Goal: Transaction & Acquisition: Book appointment/travel/reservation

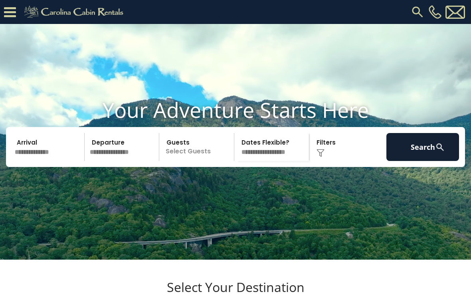
click at [40, 161] on input "text" at bounding box center [48, 147] width 73 height 28
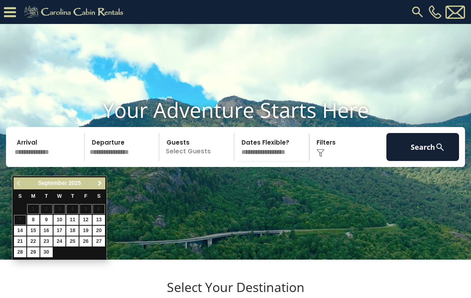
click at [102, 184] on span "Next" at bounding box center [100, 183] width 6 height 6
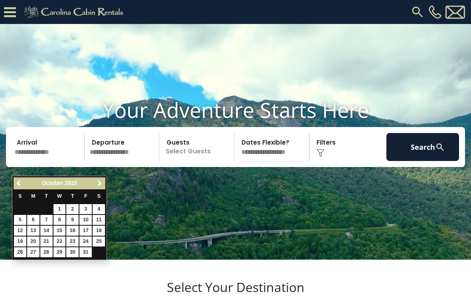
click at [102, 184] on span "Next" at bounding box center [100, 183] width 6 height 6
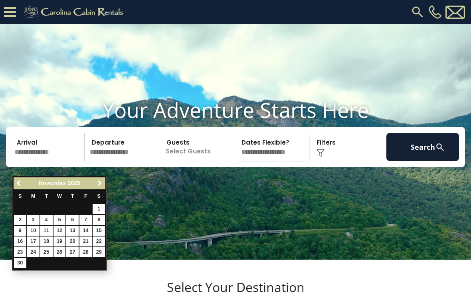
click at [101, 182] on span "Next" at bounding box center [100, 183] width 6 height 6
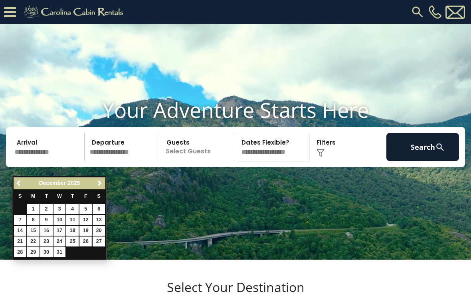
click at [89, 241] on link "26" at bounding box center [85, 241] width 12 height 10
type input "********"
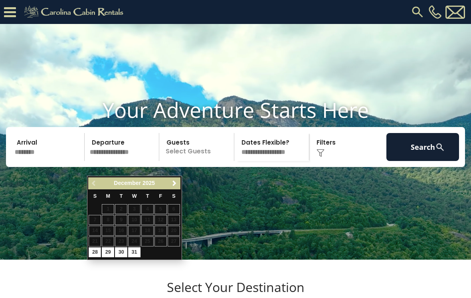
click at [176, 183] on span "Next" at bounding box center [174, 183] width 6 height 6
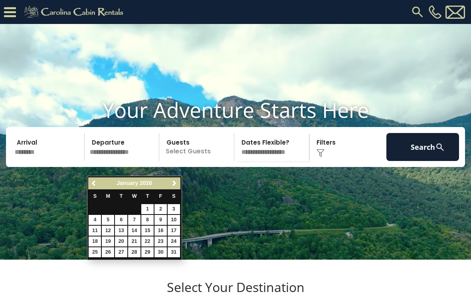
click at [164, 207] on link "2" at bounding box center [160, 209] width 12 height 10
type input "******"
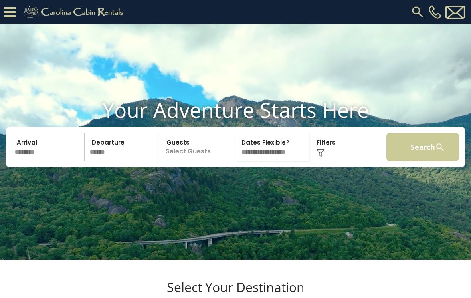
click at [422, 161] on button "Search" at bounding box center [422, 147] width 73 height 28
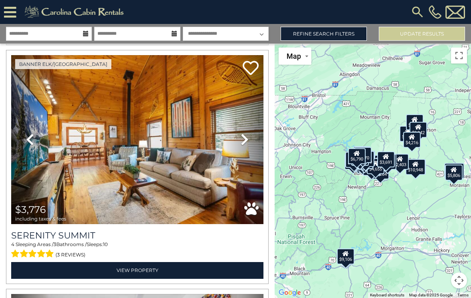
scroll to position [1691, 0]
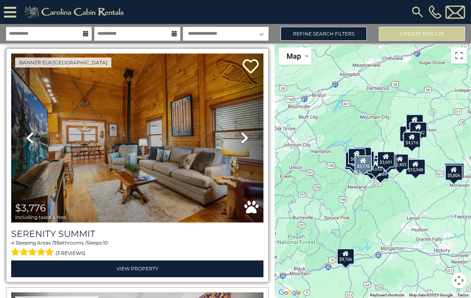
click at [241, 138] on icon at bounding box center [245, 137] width 8 height 13
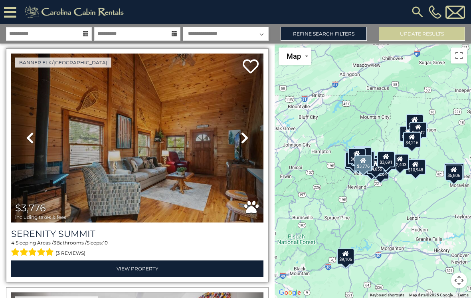
click at [237, 144] on link "Next" at bounding box center [244, 137] width 38 height 169
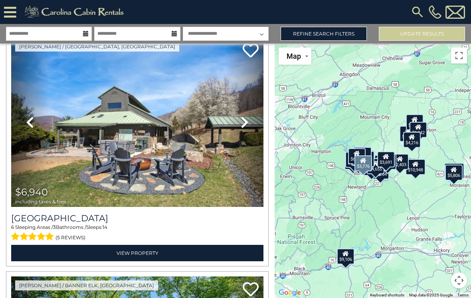
scroll to position [2899, 0]
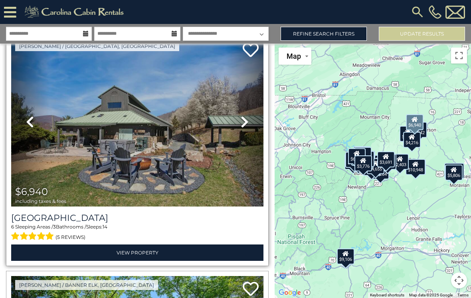
click at [244, 127] on icon at bounding box center [245, 121] width 8 height 13
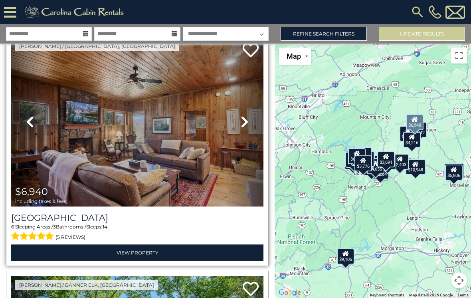
click at [243, 129] on link "Next" at bounding box center [244, 121] width 38 height 169
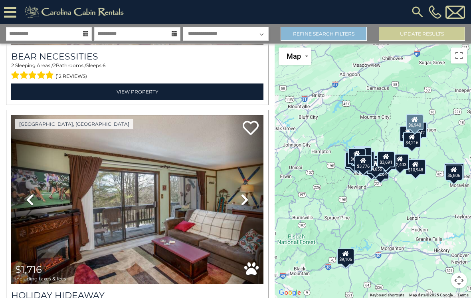
click at [334, 35] on link "Refine Search Filters" at bounding box center [323, 34] width 86 height 14
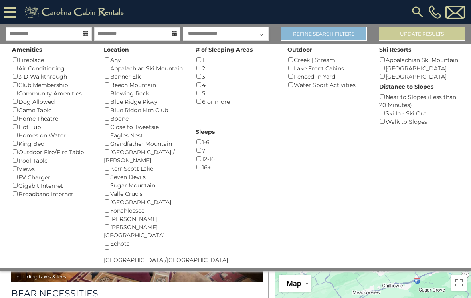
scroll to position [4958, 0]
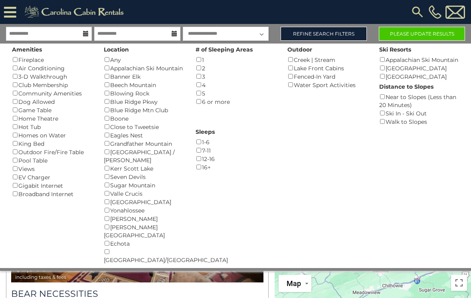
click at [426, 35] on button "Please Update Results" at bounding box center [422, 34] width 86 height 14
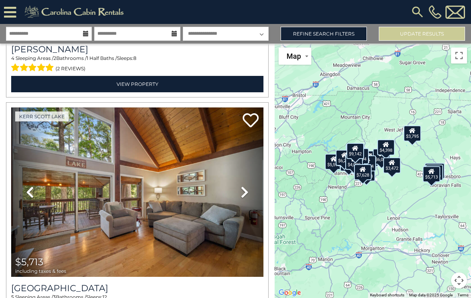
scroll to position [4290, 0]
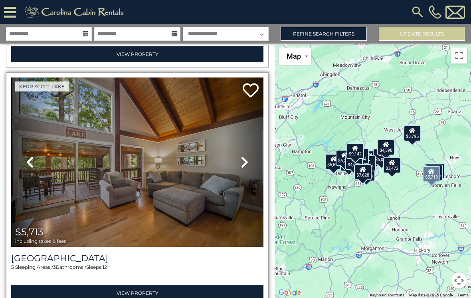
click at [179, 188] on img at bounding box center [137, 161] width 252 height 169
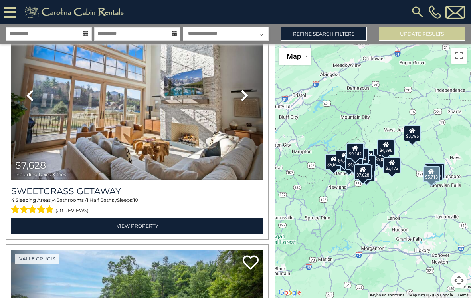
scroll to position [5065, 0]
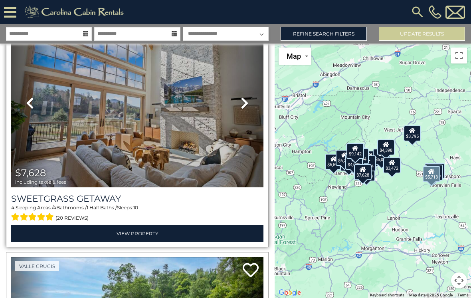
click at [162, 156] on img at bounding box center [137, 102] width 252 height 169
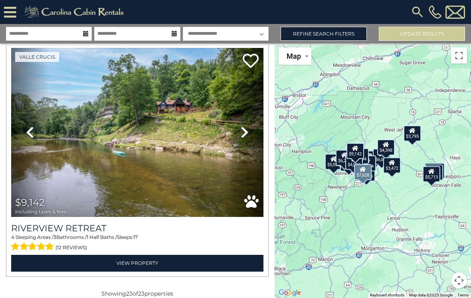
scroll to position [5273, 0]
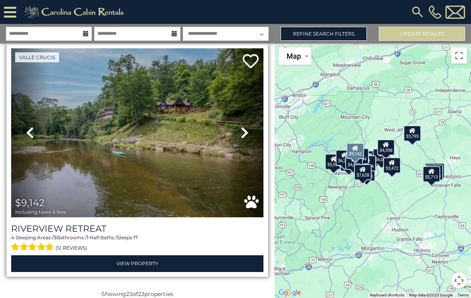
click at [242, 140] on link "Next" at bounding box center [244, 132] width 38 height 169
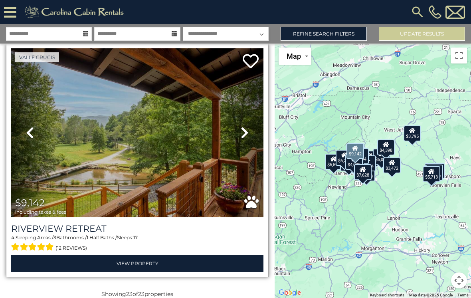
click at [190, 172] on img at bounding box center [137, 132] width 252 height 169
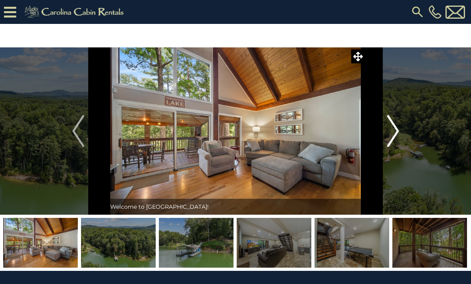
click at [394, 132] on img "Next" at bounding box center [393, 131] width 12 height 32
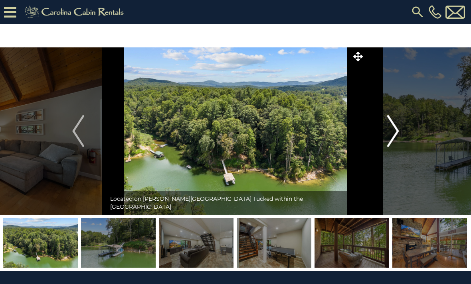
click at [398, 133] on img "Next" at bounding box center [393, 131] width 12 height 32
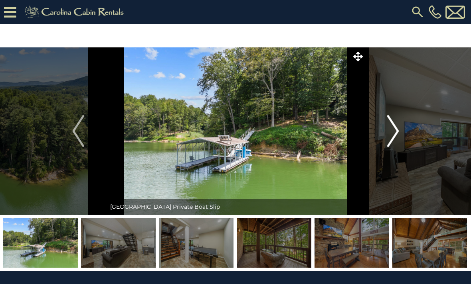
click at [389, 138] on img "Next" at bounding box center [393, 131] width 12 height 32
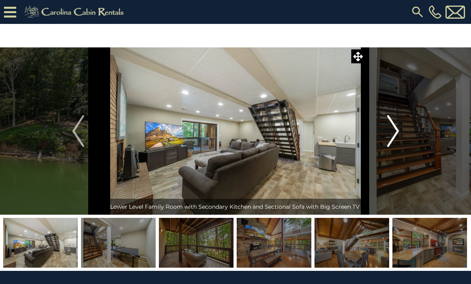
click at [391, 132] on img "Next" at bounding box center [393, 131] width 12 height 32
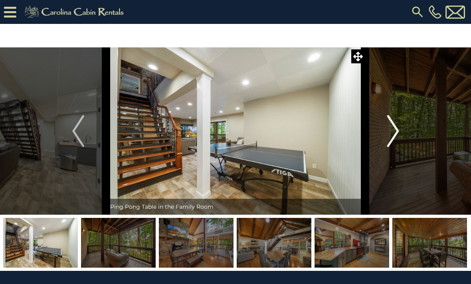
click at [390, 138] on img "Next" at bounding box center [393, 131] width 12 height 32
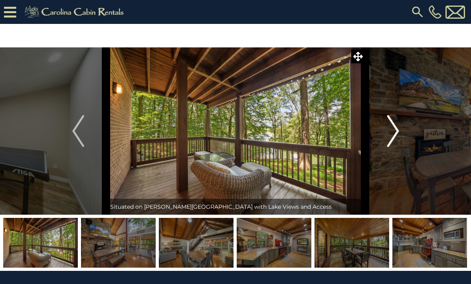
click at [391, 138] on img "Next" at bounding box center [393, 131] width 12 height 32
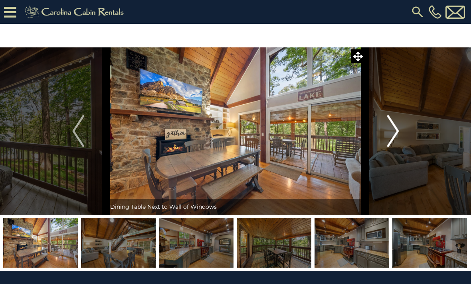
click at [390, 134] on img "Next" at bounding box center [393, 131] width 12 height 32
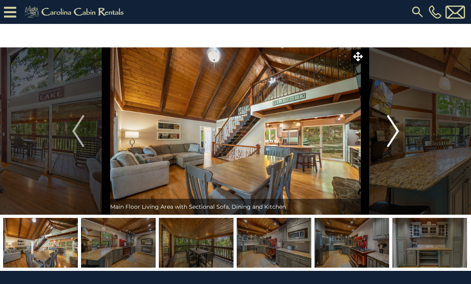
click at [387, 133] on img "Next" at bounding box center [393, 131] width 12 height 32
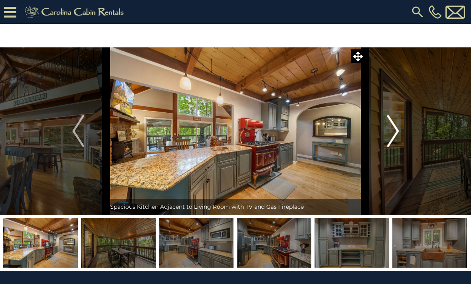
click at [385, 137] on button "Next" at bounding box center [393, 131] width 56 height 168
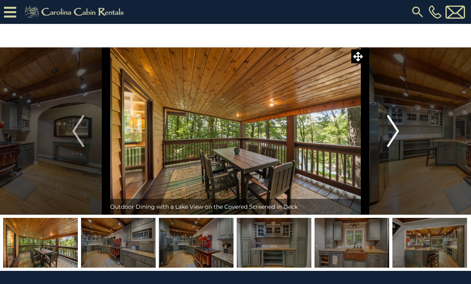
click at [388, 140] on img "Next" at bounding box center [393, 131] width 12 height 32
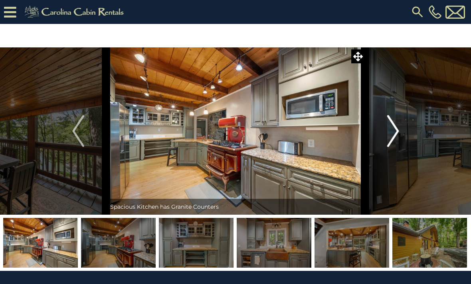
click at [389, 135] on img "Next" at bounding box center [393, 131] width 12 height 32
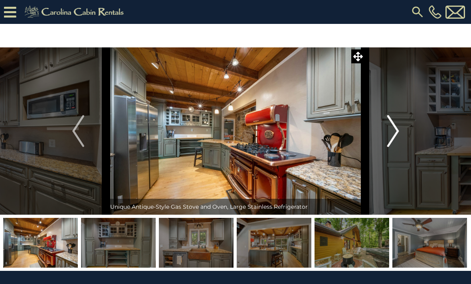
click at [386, 133] on button "Next" at bounding box center [393, 131] width 56 height 168
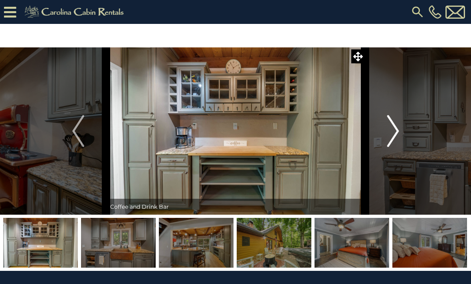
click at [388, 134] on img "Next" at bounding box center [393, 131] width 12 height 32
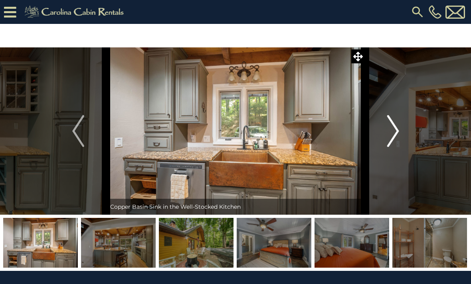
click at [387, 138] on img "Next" at bounding box center [393, 131] width 12 height 32
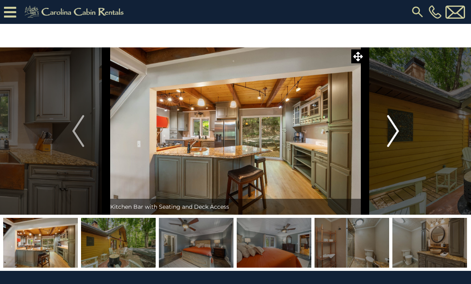
click at [398, 138] on img "Next" at bounding box center [393, 131] width 12 height 32
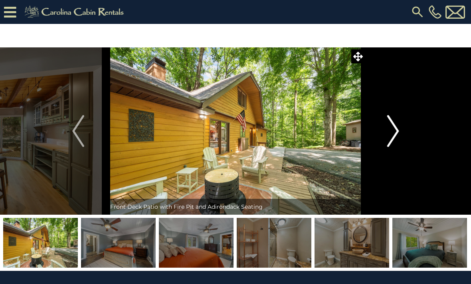
click at [396, 137] on img "Next" at bounding box center [393, 131] width 12 height 32
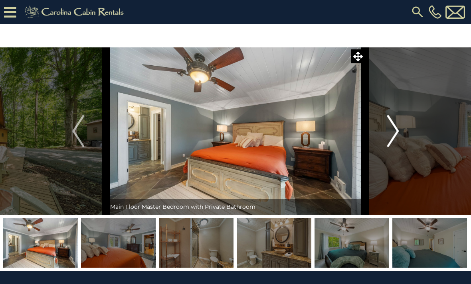
click at [394, 136] on img "Next" at bounding box center [393, 131] width 12 height 32
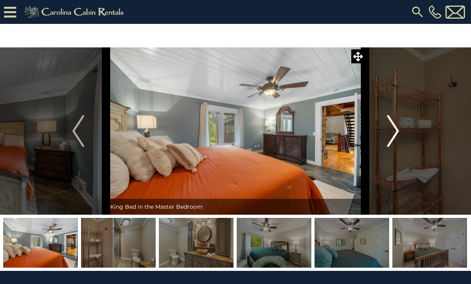
click at [393, 136] on img "Next" at bounding box center [393, 131] width 12 height 32
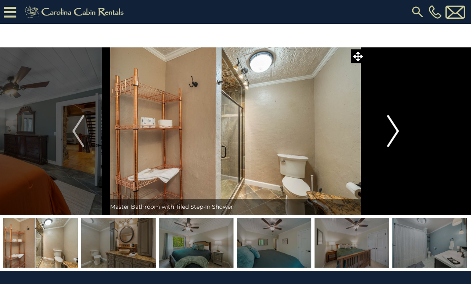
click at [394, 137] on img "Next" at bounding box center [393, 131] width 12 height 32
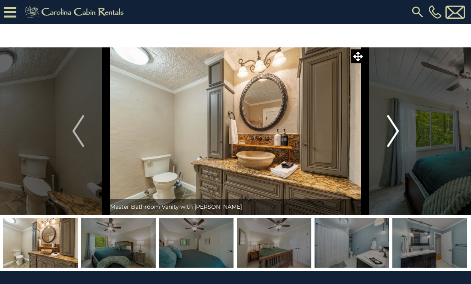
click at [395, 140] on img "Next" at bounding box center [393, 131] width 12 height 32
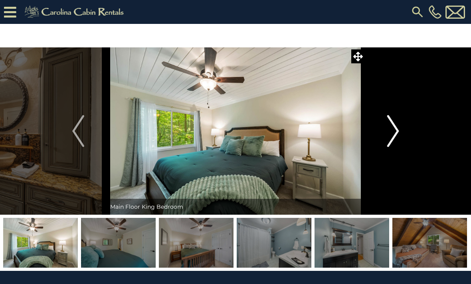
click at [393, 139] on img "Next" at bounding box center [393, 131] width 12 height 32
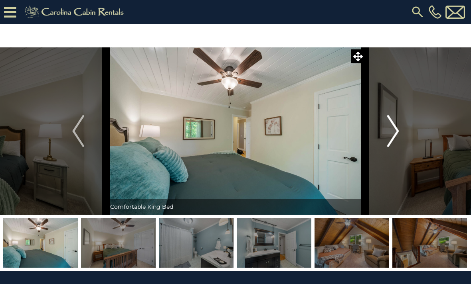
click at [395, 139] on img "Next" at bounding box center [393, 131] width 12 height 32
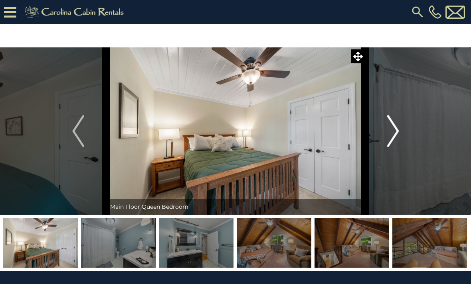
click at [395, 136] on img "Next" at bounding box center [393, 131] width 12 height 32
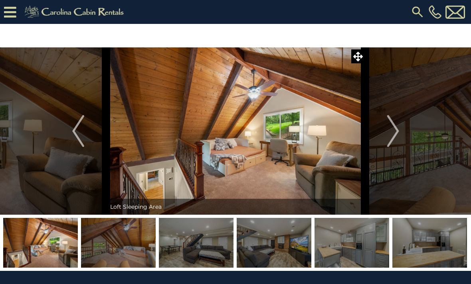
click at [425, 251] on img at bounding box center [429, 243] width 75 height 50
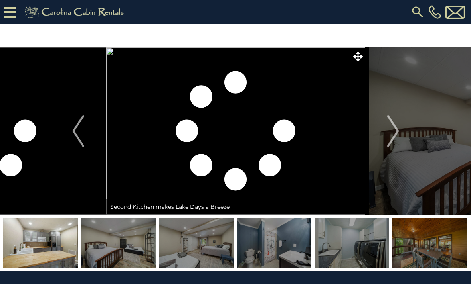
click at [446, 254] on img at bounding box center [429, 243] width 75 height 50
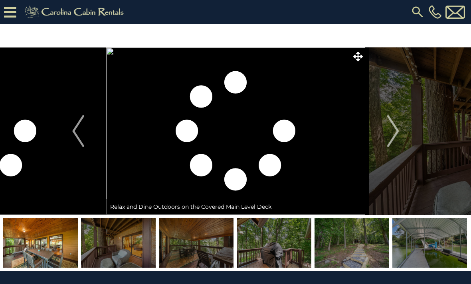
click at [441, 250] on img at bounding box center [429, 243] width 75 height 50
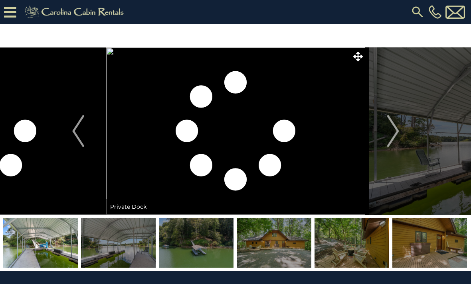
click at [436, 252] on img at bounding box center [429, 243] width 75 height 50
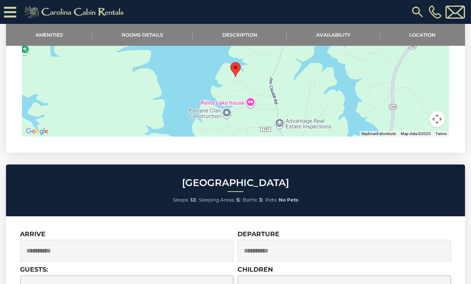
scroll to position [1387, 0]
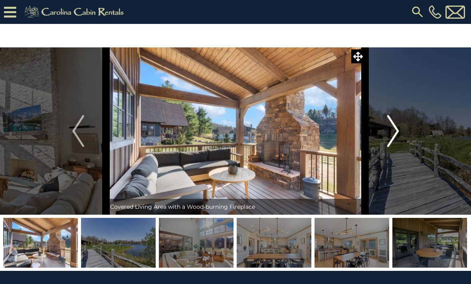
click at [392, 138] on img "Next" at bounding box center [393, 131] width 12 height 32
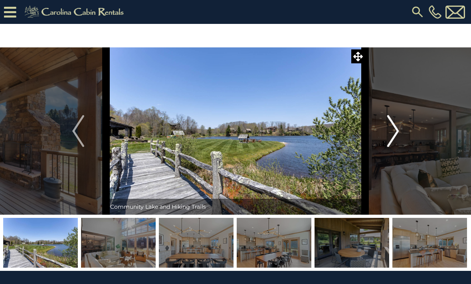
click at [392, 138] on img "Next" at bounding box center [393, 131] width 12 height 32
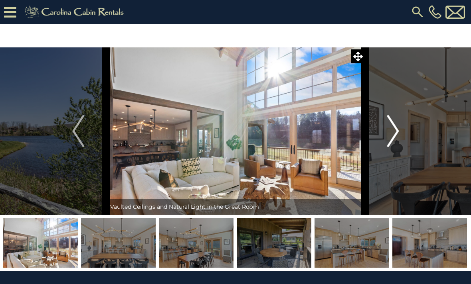
click at [389, 139] on img "Next" at bounding box center [393, 131] width 12 height 32
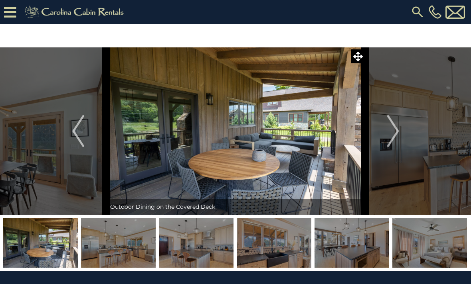
click at [428, 246] on img at bounding box center [429, 243] width 75 height 50
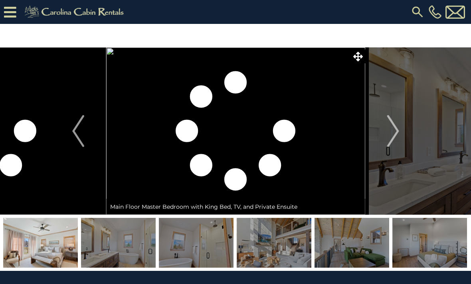
click at [443, 248] on img at bounding box center [429, 243] width 75 height 50
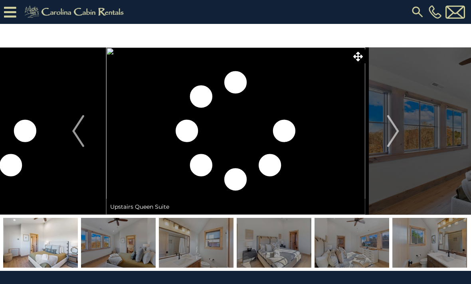
click at [450, 244] on img at bounding box center [429, 243] width 75 height 50
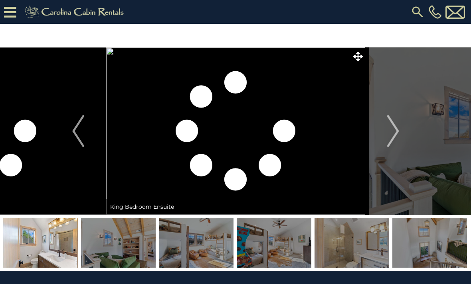
click at [450, 248] on img at bounding box center [429, 243] width 75 height 50
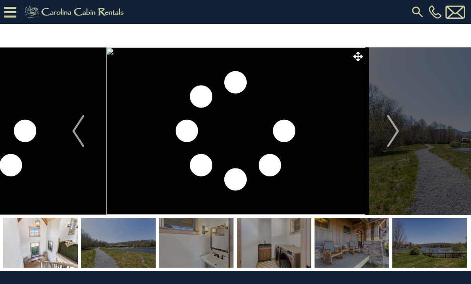
click at [443, 246] on img at bounding box center [429, 243] width 75 height 50
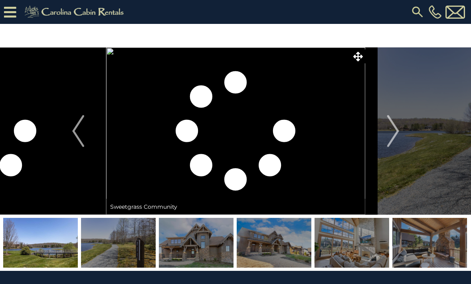
click at [286, 246] on img at bounding box center [274, 243] width 75 height 50
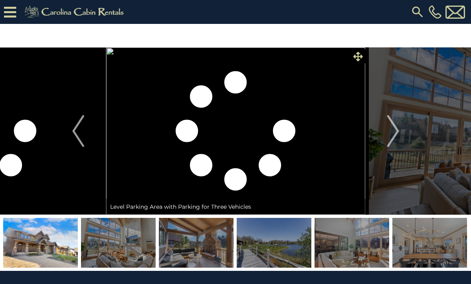
click at [360, 59] on icon at bounding box center [358, 57] width 10 height 10
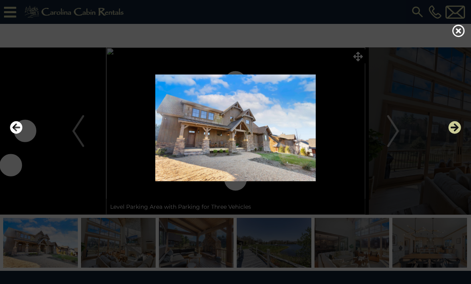
click at [454, 134] on icon "Next" at bounding box center [454, 127] width 13 height 13
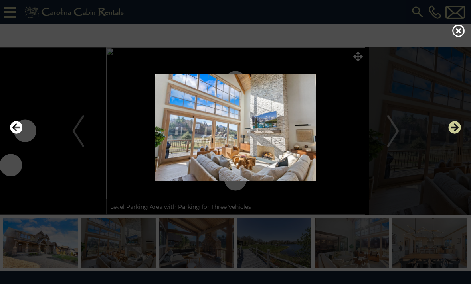
click at [454, 134] on icon "Next" at bounding box center [454, 127] width 13 height 13
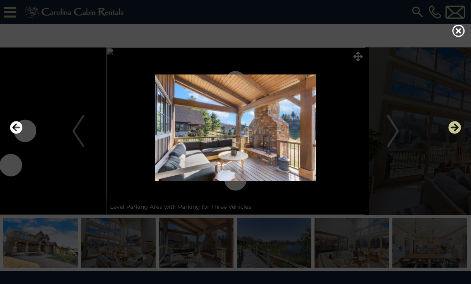
click at [455, 134] on icon "Next" at bounding box center [454, 127] width 13 height 13
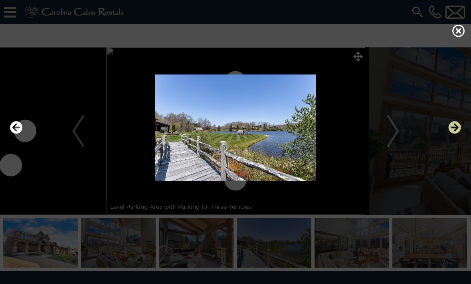
click at [455, 137] on button "Next" at bounding box center [454, 128] width 13 height 18
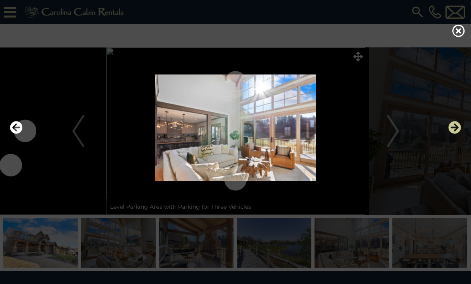
click at [453, 137] on button "Next" at bounding box center [454, 128] width 13 height 18
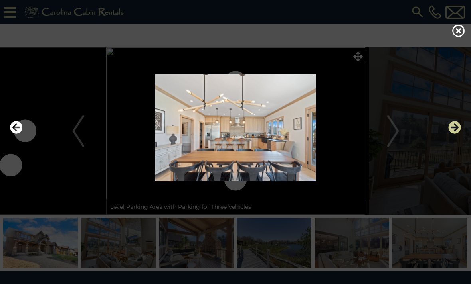
click at [451, 134] on icon "Next" at bounding box center [454, 127] width 13 height 13
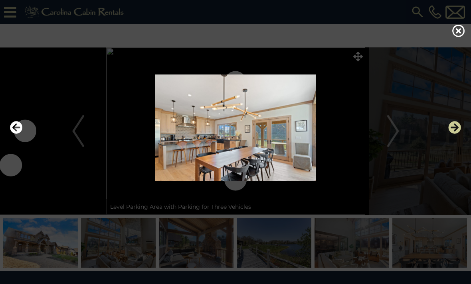
click at [451, 134] on icon "Next" at bounding box center [454, 127] width 13 height 13
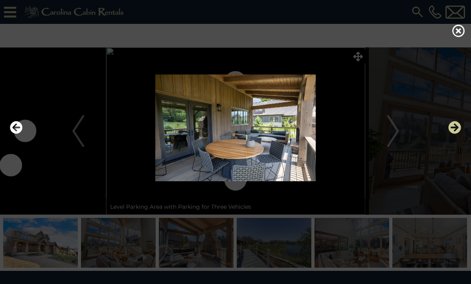
click at [452, 134] on icon "Next" at bounding box center [454, 127] width 13 height 13
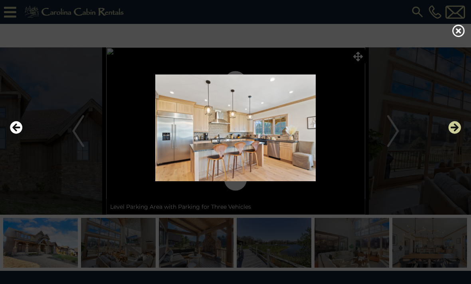
click at [454, 134] on icon "Next" at bounding box center [454, 127] width 13 height 13
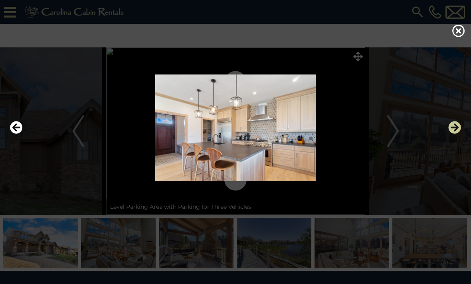
click at [454, 134] on icon "Next" at bounding box center [454, 127] width 13 height 13
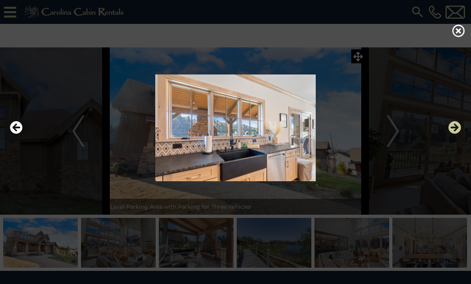
click at [453, 134] on icon "Next" at bounding box center [454, 127] width 13 height 13
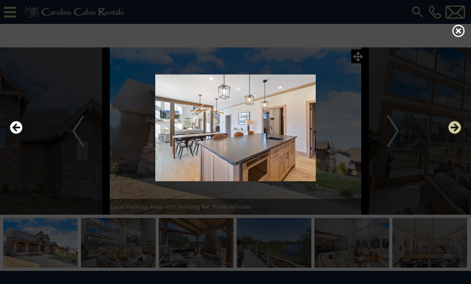
click at [454, 134] on icon "Next" at bounding box center [454, 127] width 13 height 13
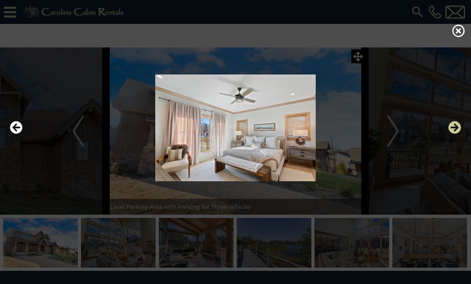
click at [452, 137] on button "Next" at bounding box center [454, 128] width 13 height 18
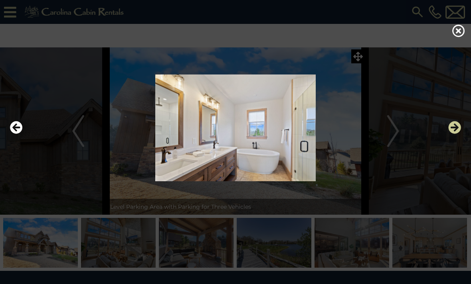
click at [453, 137] on button "Next" at bounding box center [454, 128] width 13 height 18
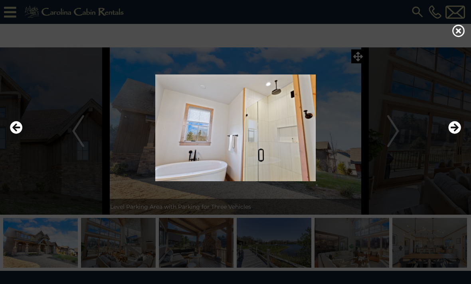
click at [455, 151] on img at bounding box center [235, 128] width 455 height 107
click at [455, 134] on icon "Next" at bounding box center [454, 127] width 13 height 13
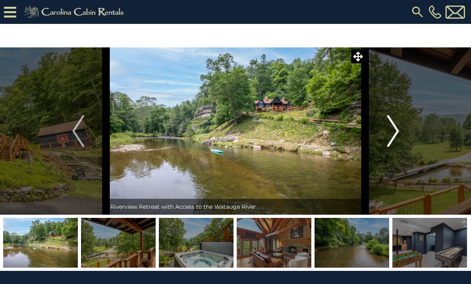
click at [392, 133] on img "Next" at bounding box center [393, 131] width 12 height 32
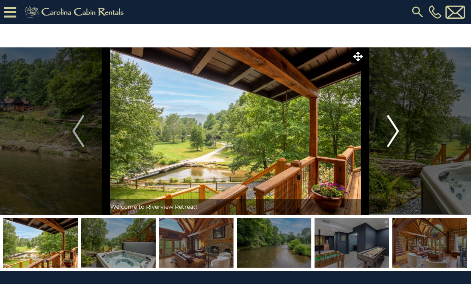
click at [392, 134] on img "Next" at bounding box center [393, 131] width 12 height 32
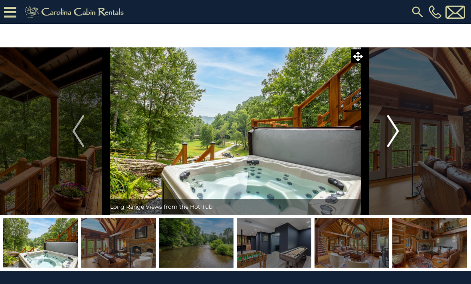
click at [393, 136] on img "Next" at bounding box center [393, 131] width 12 height 32
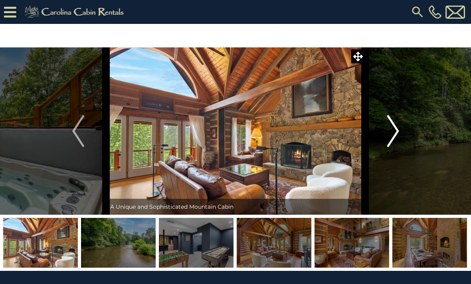
click at [392, 138] on img "Next" at bounding box center [393, 131] width 12 height 32
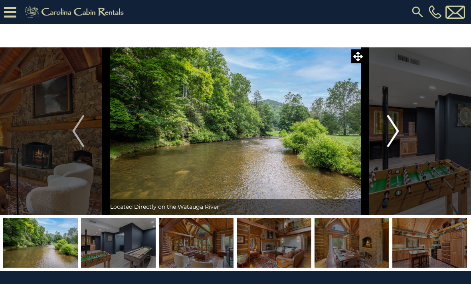
click at [392, 140] on img "Next" at bounding box center [393, 131] width 12 height 32
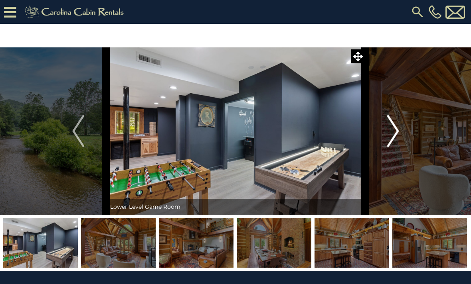
click at [391, 140] on img "Next" at bounding box center [393, 131] width 12 height 32
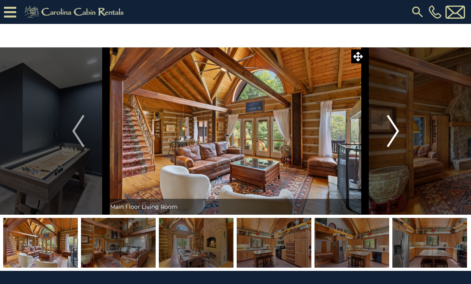
click at [389, 140] on img "Next" at bounding box center [393, 131] width 12 height 32
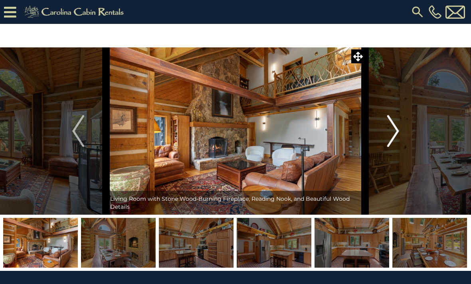
click at [388, 142] on img "Next" at bounding box center [393, 131] width 12 height 32
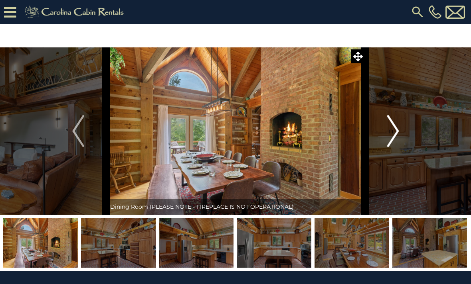
click at [390, 140] on img "Next" at bounding box center [393, 131] width 12 height 32
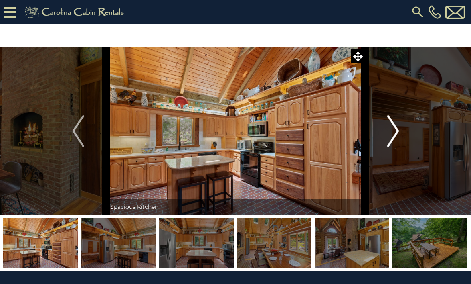
click at [389, 141] on img "Next" at bounding box center [393, 131] width 12 height 32
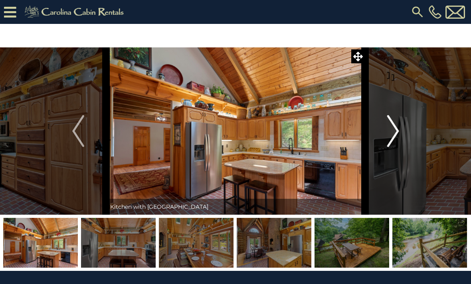
click at [388, 142] on img "Next" at bounding box center [393, 131] width 12 height 32
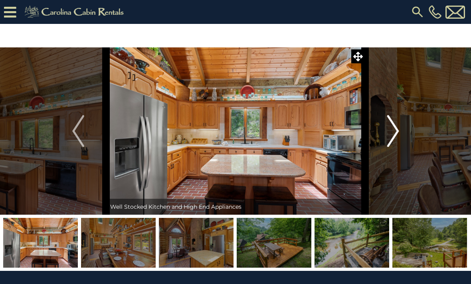
click at [389, 141] on img "Next" at bounding box center [393, 131] width 12 height 32
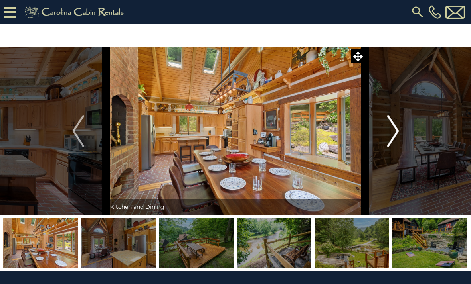
click at [390, 139] on img "Next" at bounding box center [393, 131] width 12 height 32
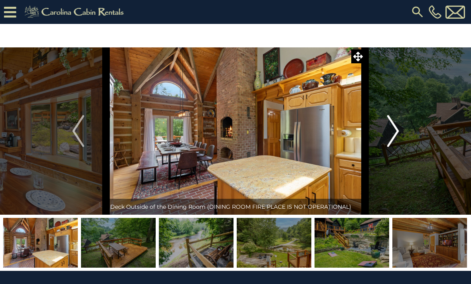
click at [388, 140] on img "Next" at bounding box center [393, 131] width 12 height 32
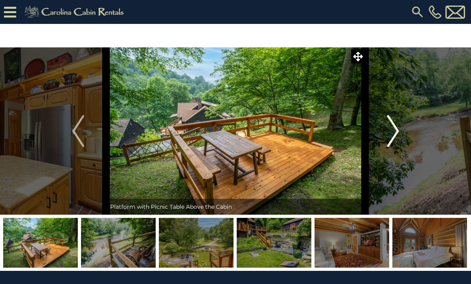
click at [387, 142] on img "Next" at bounding box center [393, 131] width 12 height 32
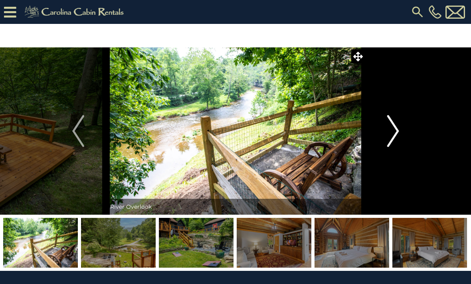
click at [387, 142] on img "Next" at bounding box center [393, 131] width 12 height 32
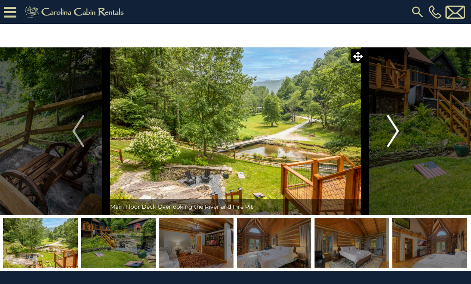
click at [387, 142] on img "Next" at bounding box center [393, 131] width 12 height 32
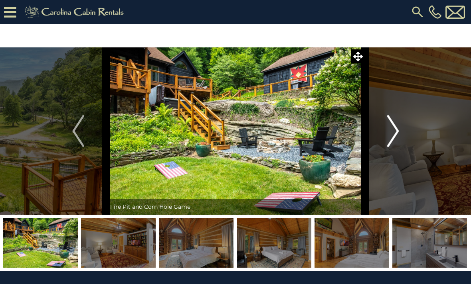
click at [385, 143] on button "Next" at bounding box center [393, 131] width 56 height 168
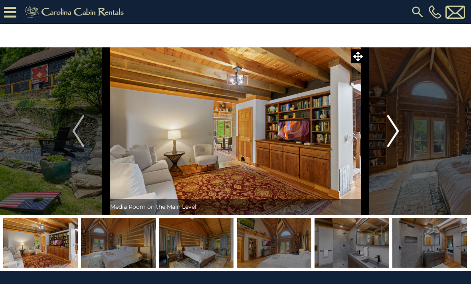
click at [391, 139] on img "Next" at bounding box center [393, 131] width 12 height 32
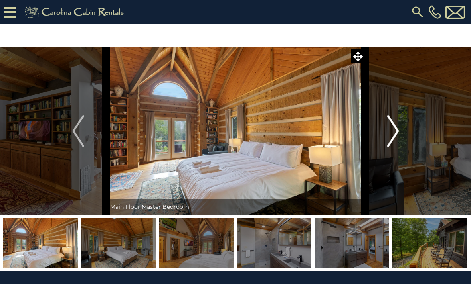
click at [396, 139] on img "Next" at bounding box center [393, 131] width 12 height 32
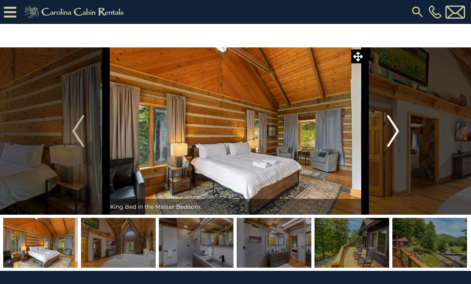
click at [393, 139] on img "Next" at bounding box center [393, 131] width 12 height 32
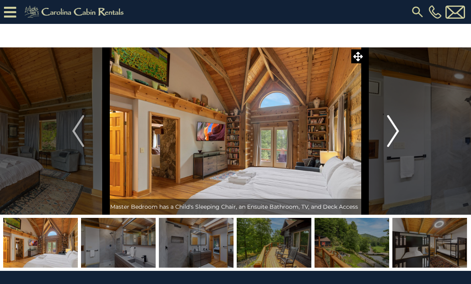
click at [396, 138] on img "Next" at bounding box center [393, 131] width 12 height 32
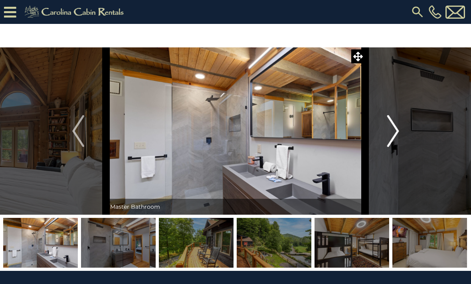
click at [393, 139] on img "Next" at bounding box center [393, 131] width 12 height 32
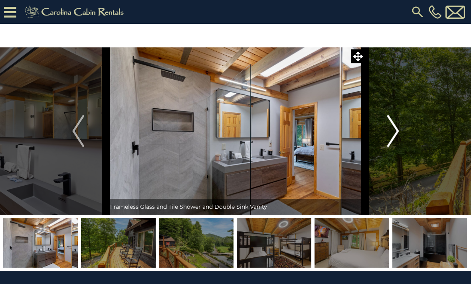
click at [393, 140] on img "Next" at bounding box center [393, 131] width 12 height 32
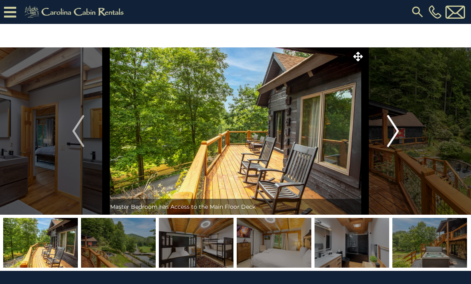
click at [393, 140] on img "Next" at bounding box center [393, 131] width 12 height 32
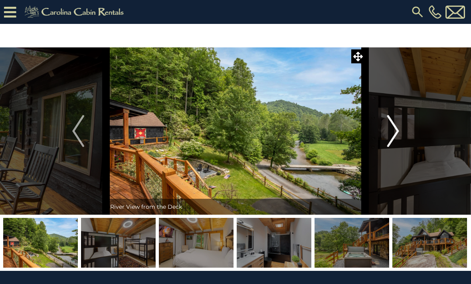
click at [394, 139] on img "Next" at bounding box center [393, 131] width 12 height 32
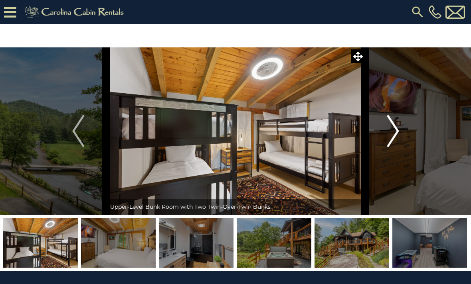
click at [393, 139] on img "Next" at bounding box center [393, 131] width 12 height 32
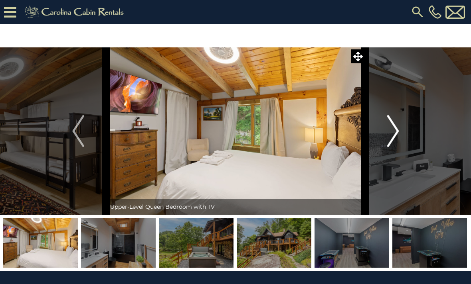
click at [393, 141] on img "Next" at bounding box center [393, 131] width 12 height 32
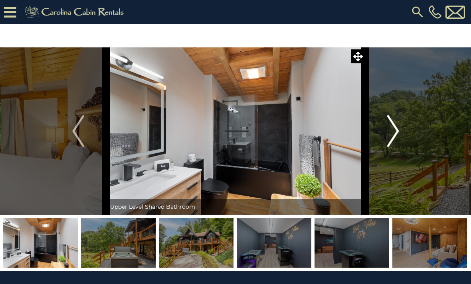
click at [393, 140] on img "Next" at bounding box center [393, 131] width 12 height 32
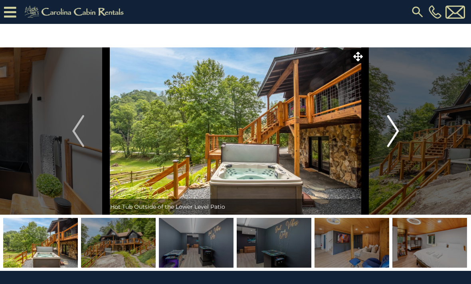
click at [393, 139] on img "Next" at bounding box center [393, 131] width 12 height 32
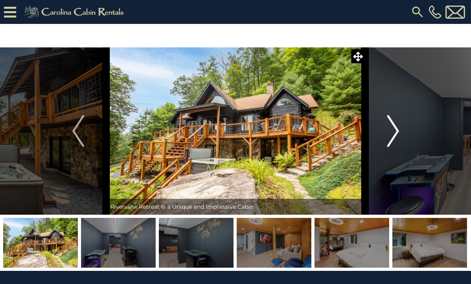
click at [392, 139] on img "Next" at bounding box center [393, 131] width 12 height 32
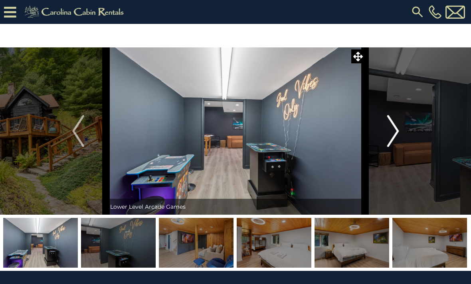
click at [392, 141] on img "Next" at bounding box center [393, 131] width 12 height 32
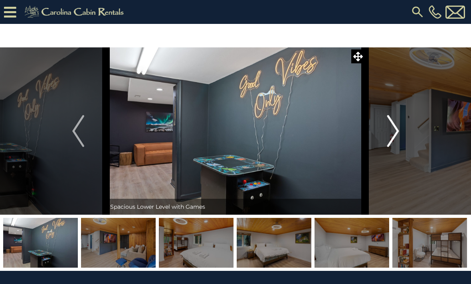
click at [391, 141] on img "Next" at bounding box center [393, 131] width 12 height 32
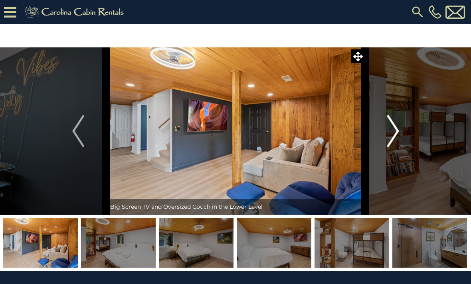
click at [392, 140] on img "Next" at bounding box center [393, 131] width 12 height 32
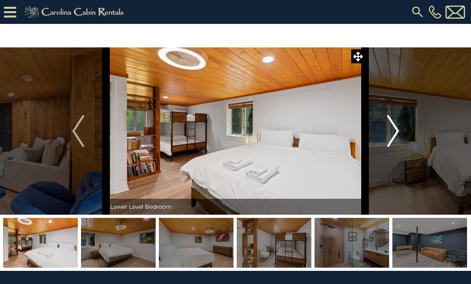
click at [391, 140] on img "Next" at bounding box center [393, 131] width 12 height 32
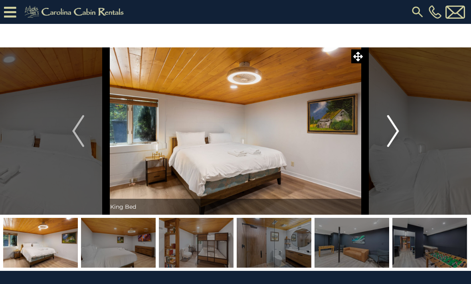
click at [391, 140] on img "Next" at bounding box center [393, 131] width 12 height 32
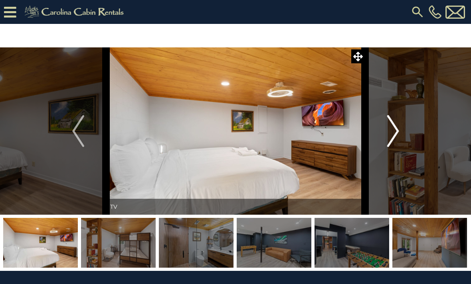
click at [394, 138] on img "Next" at bounding box center [393, 131] width 12 height 32
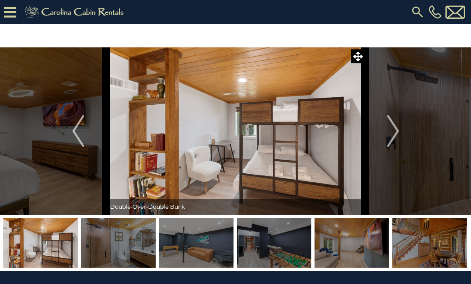
click at [420, 11] on img at bounding box center [417, 12] width 14 height 14
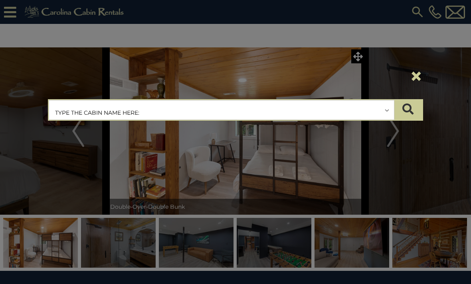
click at [189, 113] on input "text" at bounding box center [221, 111] width 345 height 20
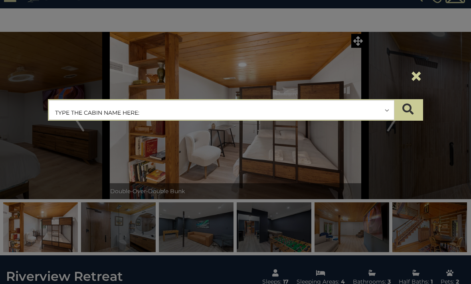
scroll to position [2, 0]
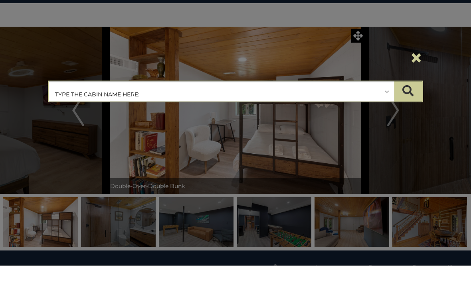
click at [162, 101] on input "text" at bounding box center [221, 111] width 345 height 20
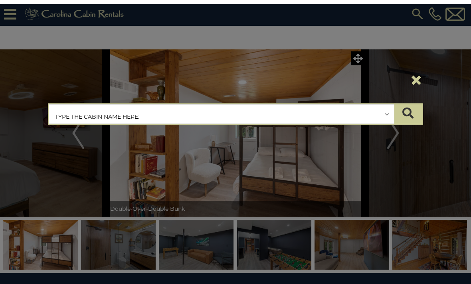
scroll to position [0, 0]
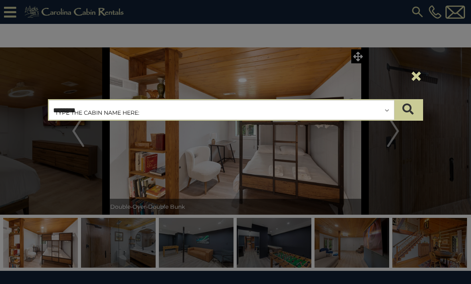
click at [382, 109] on input "*******" at bounding box center [221, 111] width 345 height 20
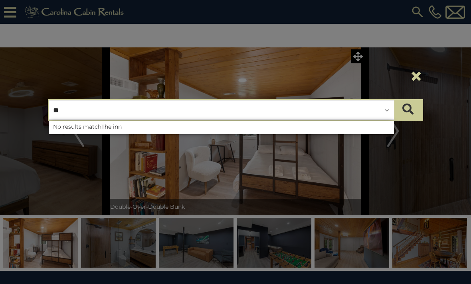
type input "*"
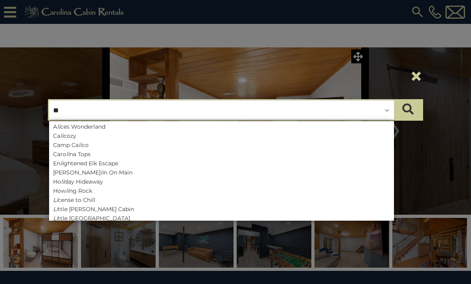
type input "*"
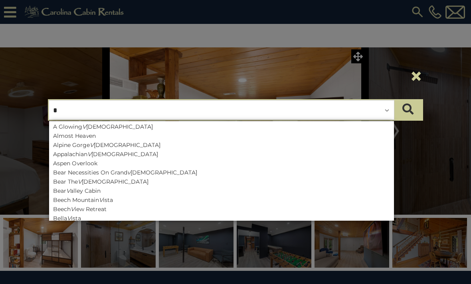
type input "**"
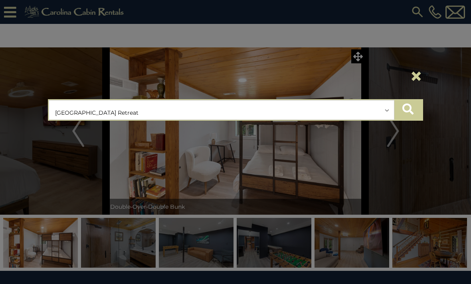
click at [412, 108] on icon "submit" at bounding box center [407, 109] width 11 height 11
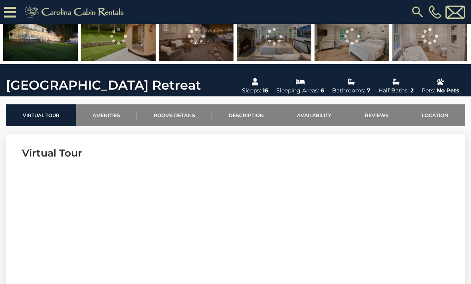
scroll to position [182, 0]
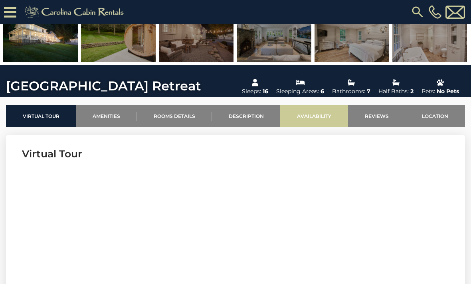
click at [316, 121] on link "Availability" at bounding box center [314, 116] width 68 height 22
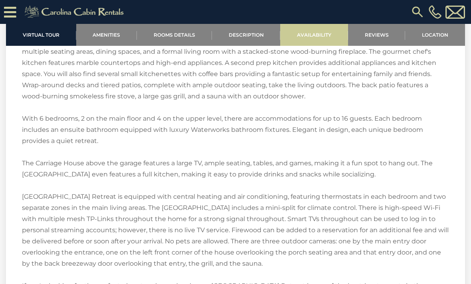
scroll to position [1670, 0]
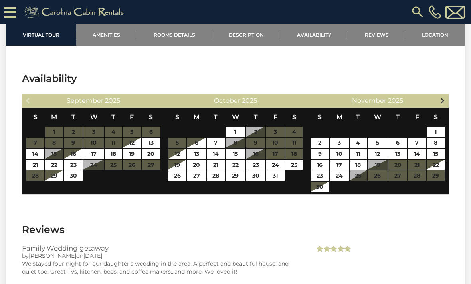
click at [440, 103] on span "Next" at bounding box center [442, 100] width 6 height 6
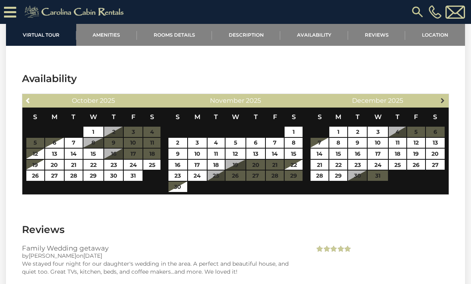
click at [441, 105] on link "Next" at bounding box center [443, 100] width 10 height 10
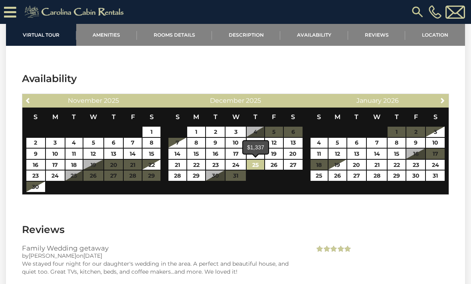
click at [262, 166] on link "25" at bounding box center [254, 165] width 17 height 10
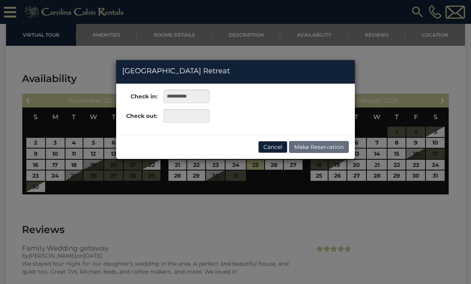
click at [277, 151] on button "Cancel" at bounding box center [272, 147] width 29 height 12
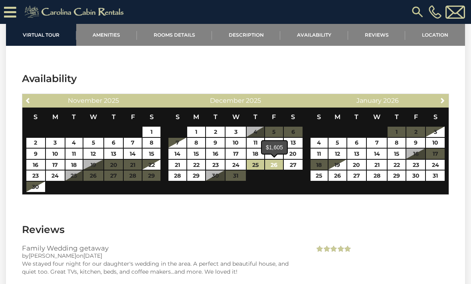
click at [276, 168] on link "26" at bounding box center [274, 165] width 18 height 10
type input "**********"
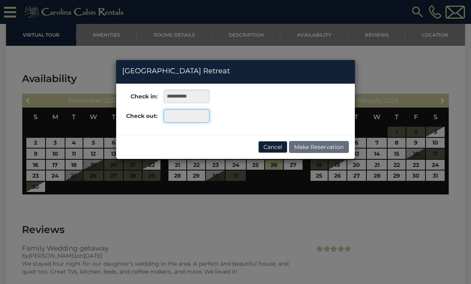
click at [199, 115] on input "text" at bounding box center [187, 116] width 46 height 14
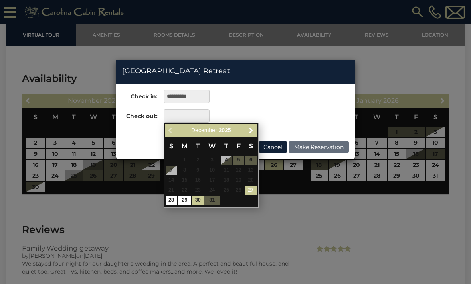
click at [200, 197] on link "30" at bounding box center [198, 200] width 12 height 9
type input "**********"
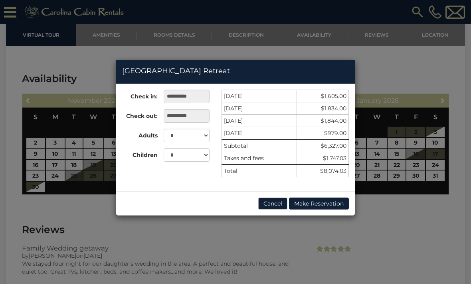
click at [275, 207] on button "Cancel" at bounding box center [272, 204] width 29 height 12
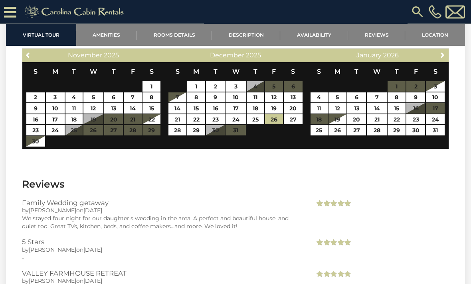
scroll to position [1714, 0]
